Goal: Find specific page/section: Find specific page/section

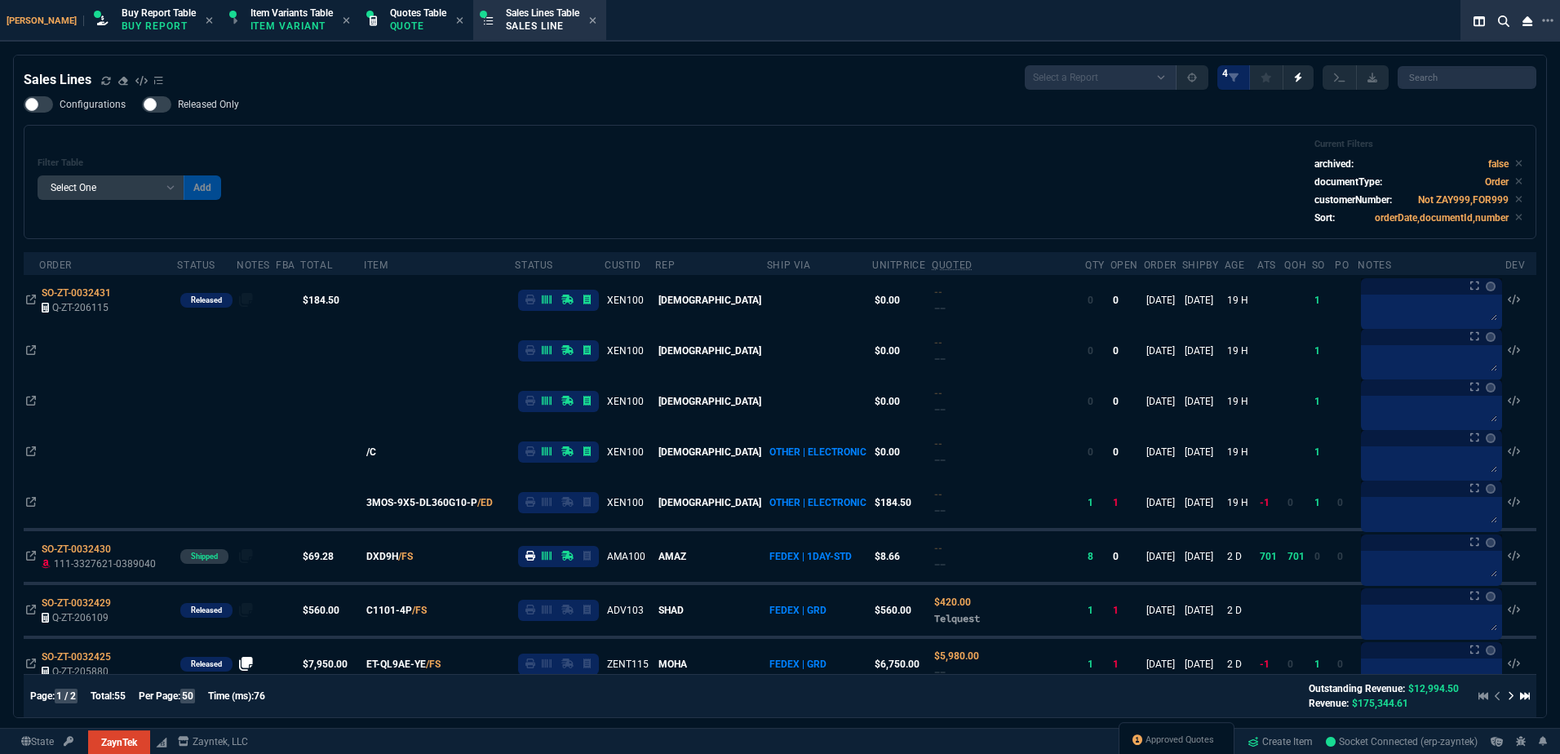
select select "1: BROV"
select select
click at [799, 175] on div "Filter Table Select One Add Filter () Age () ATS () Cond (itemVariantCode) Cust…" at bounding box center [780, 182] width 1485 height 87
select select "20: BROV"
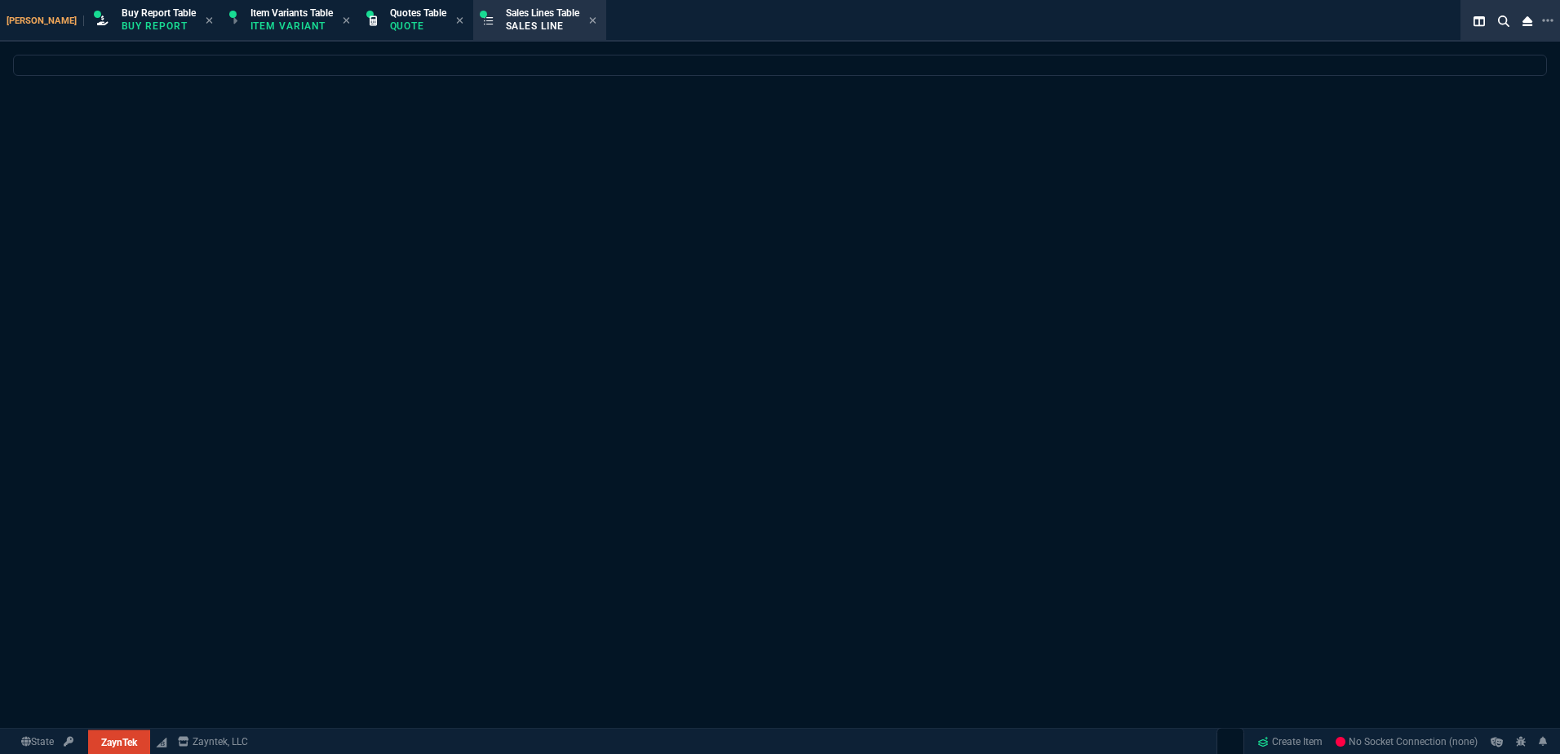
select select "1: BROV"
select select
